Goal: Task Accomplishment & Management: Manage account settings

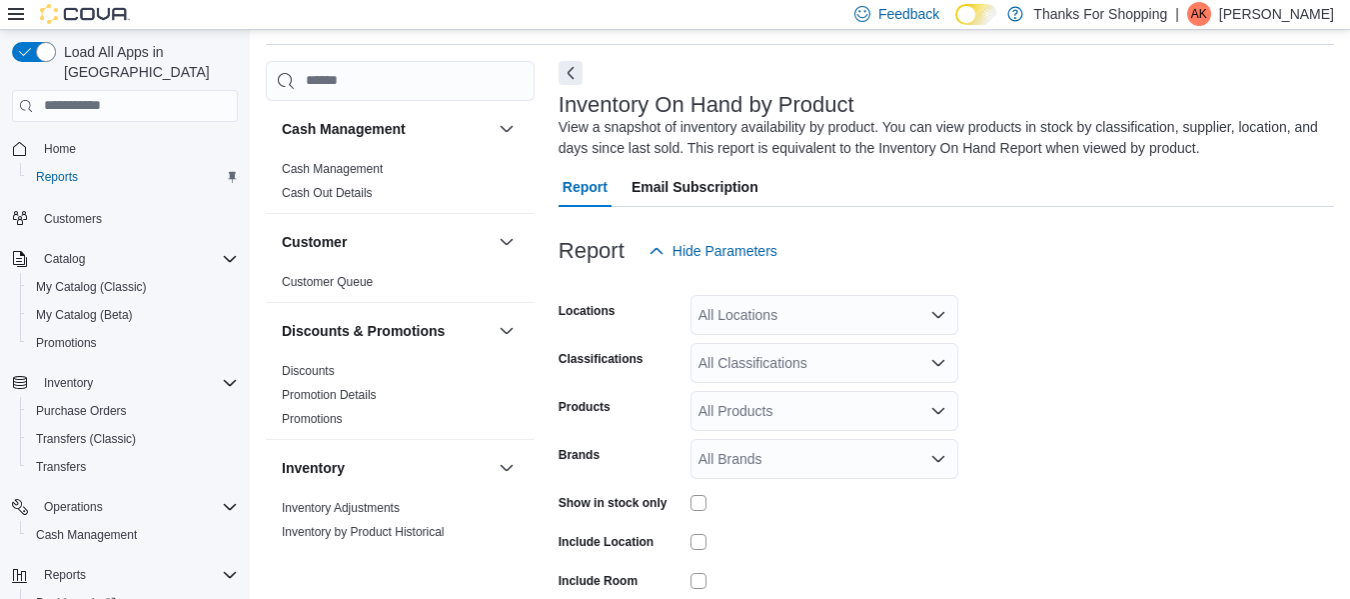
scroll to position [67, 0]
click at [1248, 5] on p "[PERSON_NAME]" at bounding box center [1276, 14] width 115 height 24
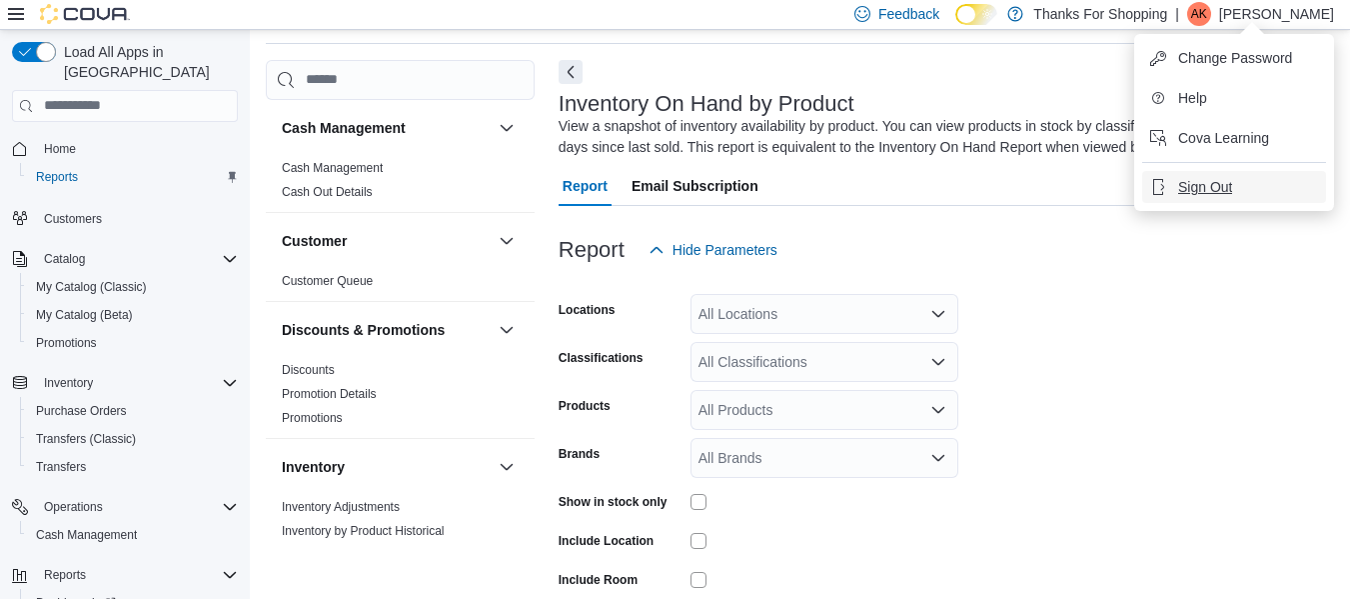
click at [1188, 178] on span "Sign Out" at bounding box center [1205, 187] width 54 height 20
